Goal: Navigation & Orientation: Find specific page/section

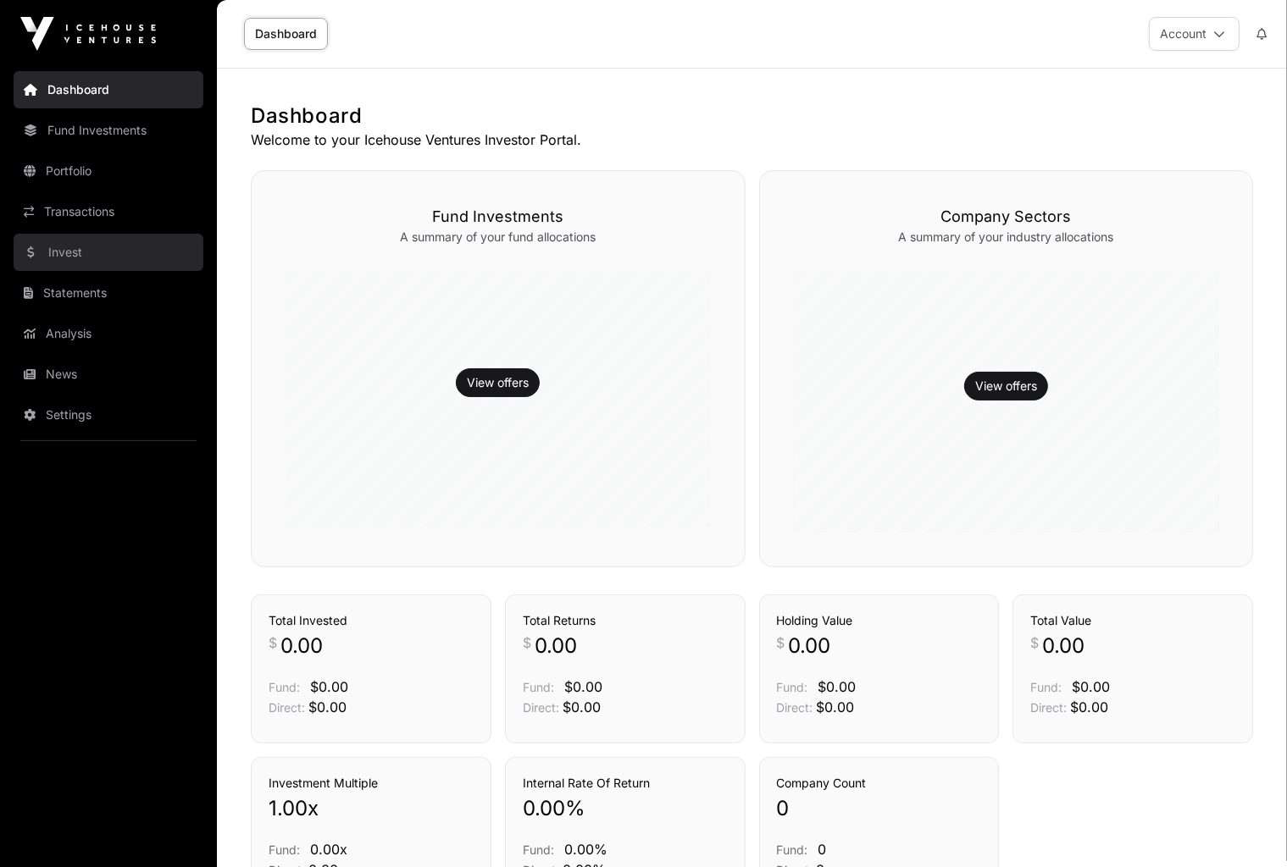
click at [63, 246] on link "Invest" at bounding box center [109, 252] width 190 height 37
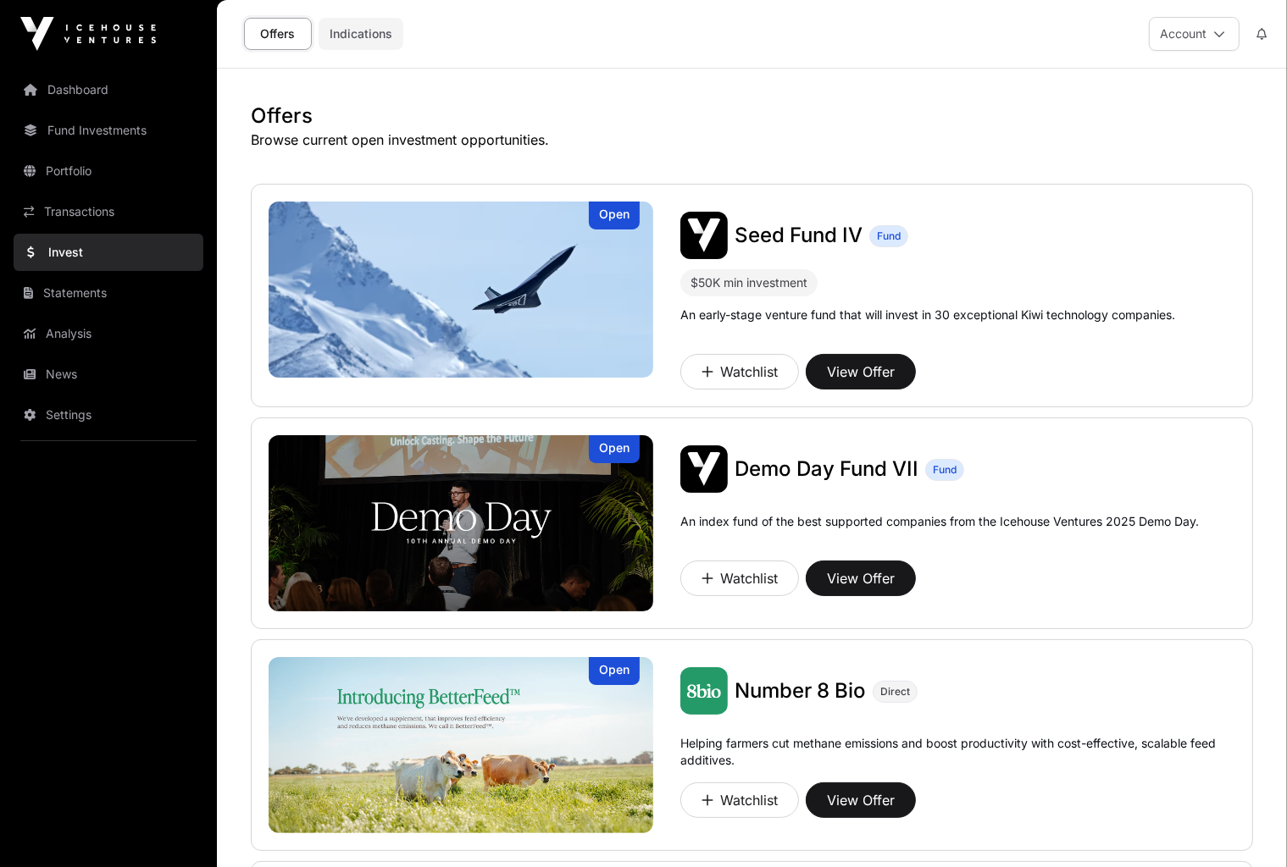
click at [349, 39] on link "Indications" at bounding box center [360, 34] width 85 height 32
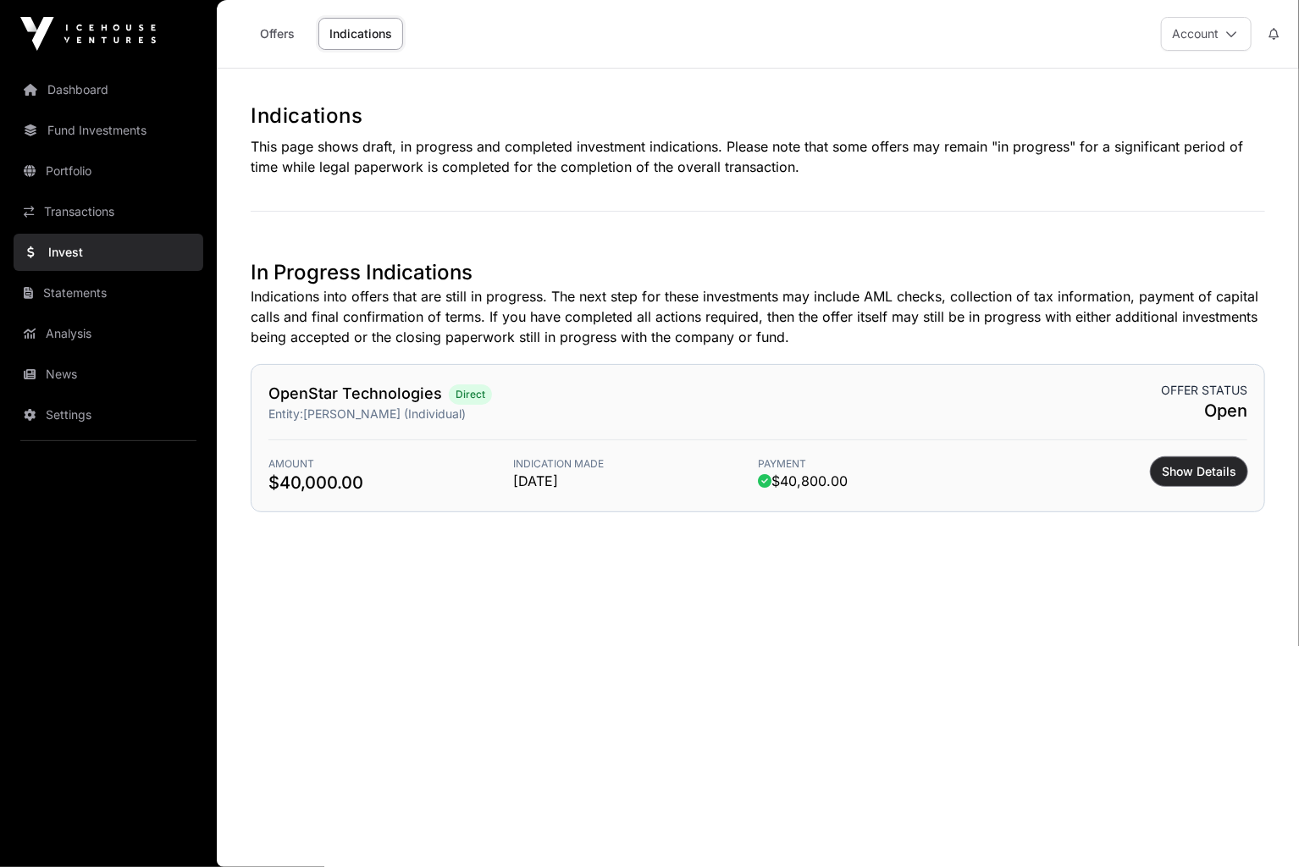
click at [1206, 467] on span "Show Details" at bounding box center [1199, 471] width 75 height 17
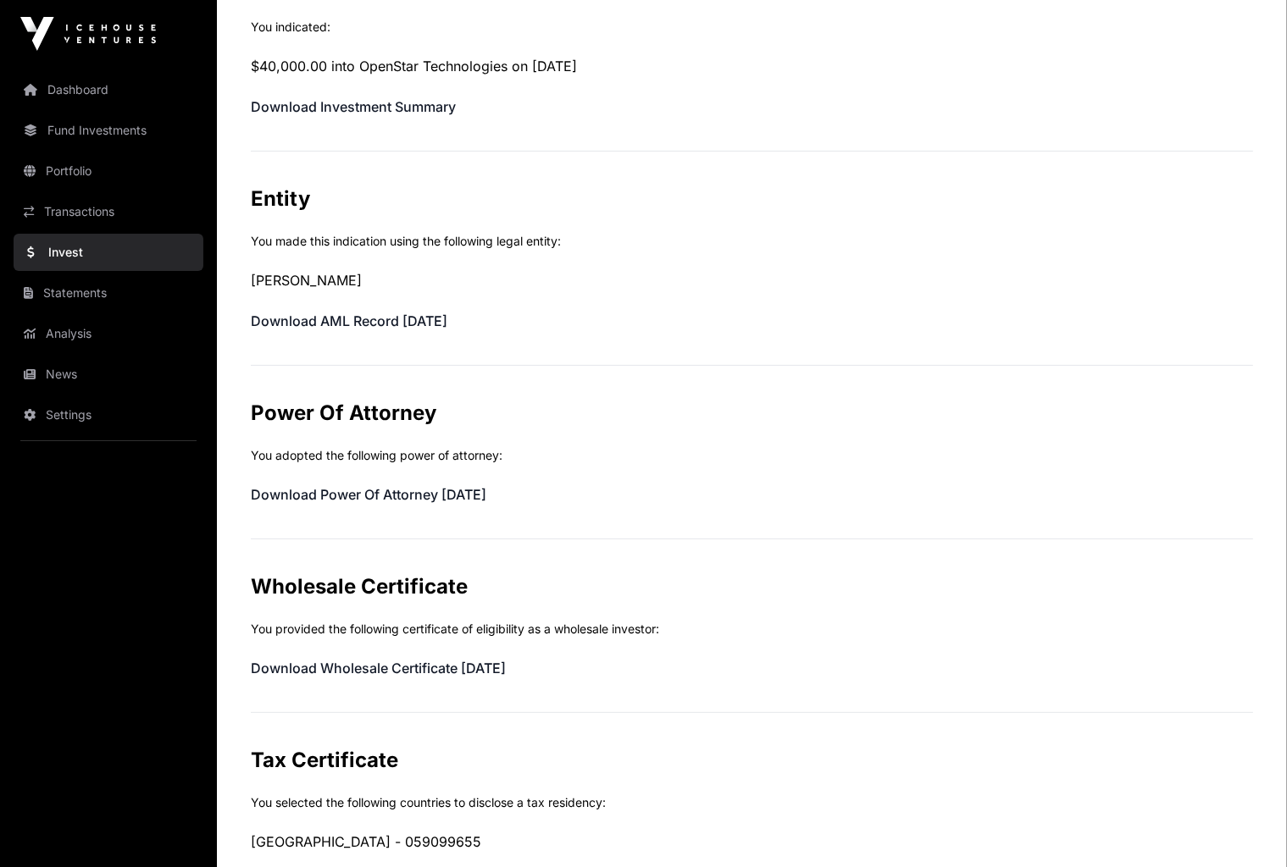
scroll to position [791, 0]
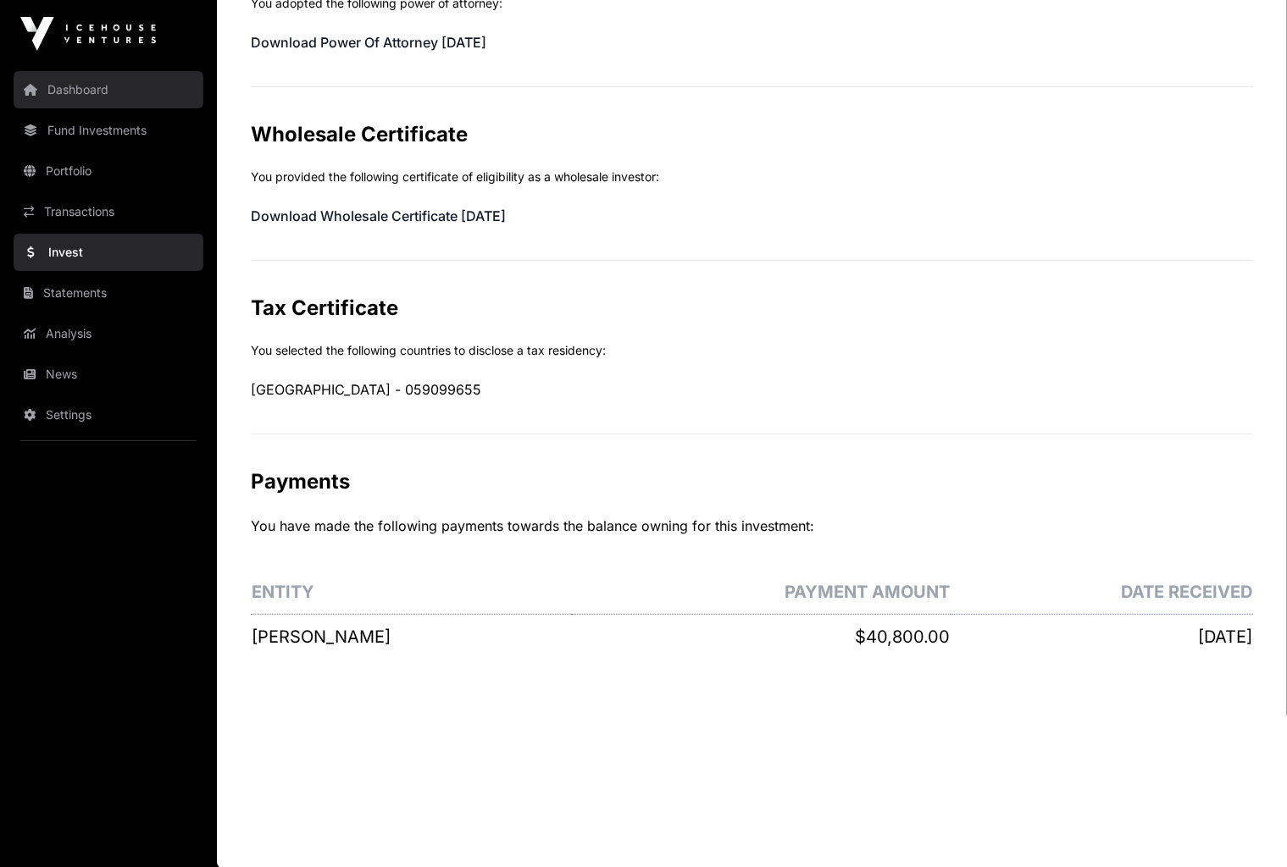
click at [80, 83] on link "Dashboard" at bounding box center [109, 89] width 190 height 37
